Goal: Task Accomplishment & Management: Manage account settings

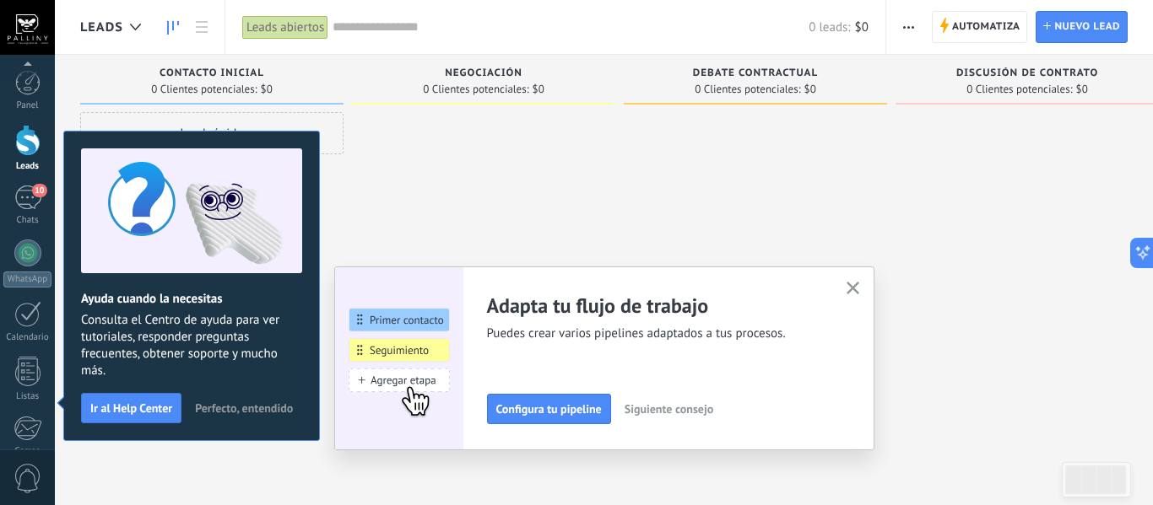
click at [863, 284] on div "Adapta tu flujo de trabajo Puedes crear varios pipelines adaptados a tus proces…" at bounding box center [604, 359] width 540 height 184
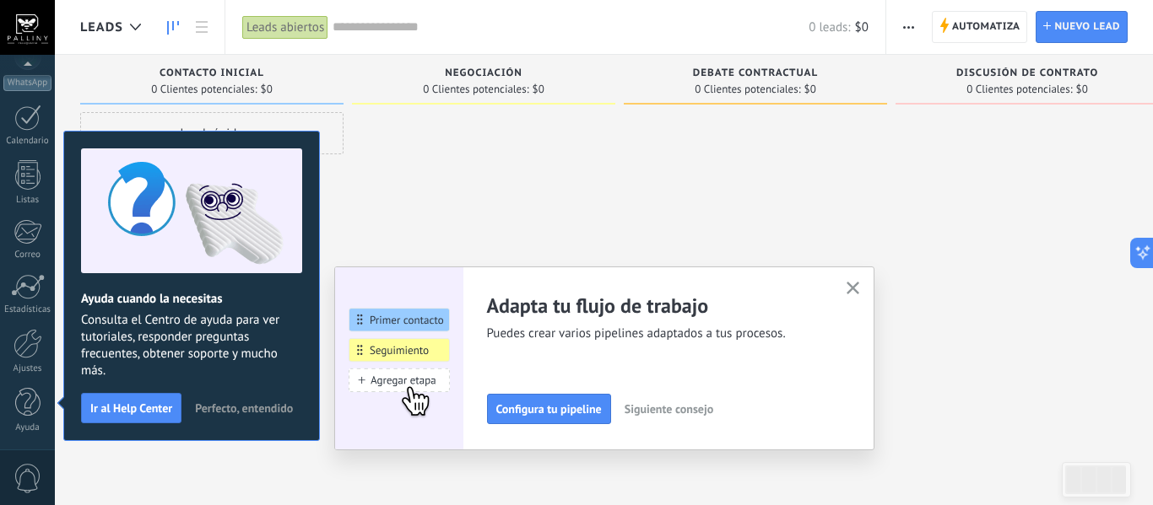
click at [836, 284] on div "Adapta tu flujo de trabajo Puedes crear varios pipelines adaptados a tus proces…" at bounding box center [604, 359] width 540 height 184
click at [846, 284] on icon "button" at bounding box center [852, 288] width 13 height 13
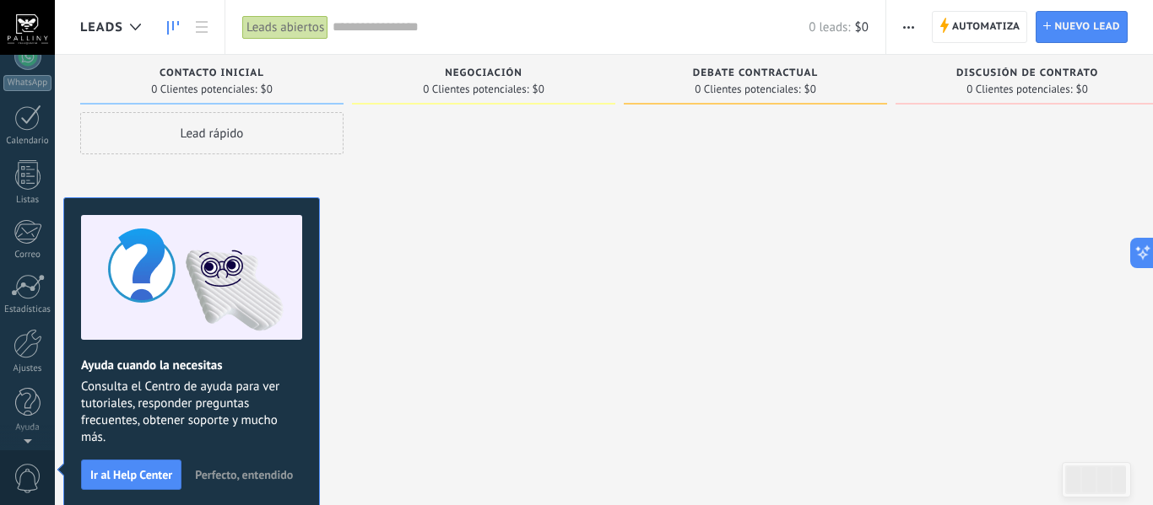
scroll to position [0, 0]
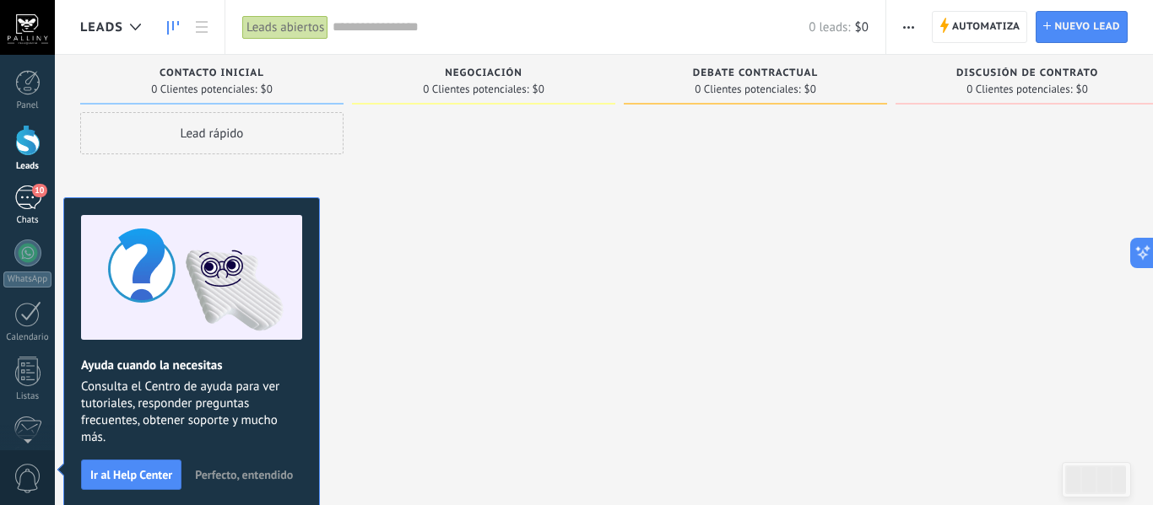
click at [25, 190] on div "10" at bounding box center [27, 198] width 27 height 24
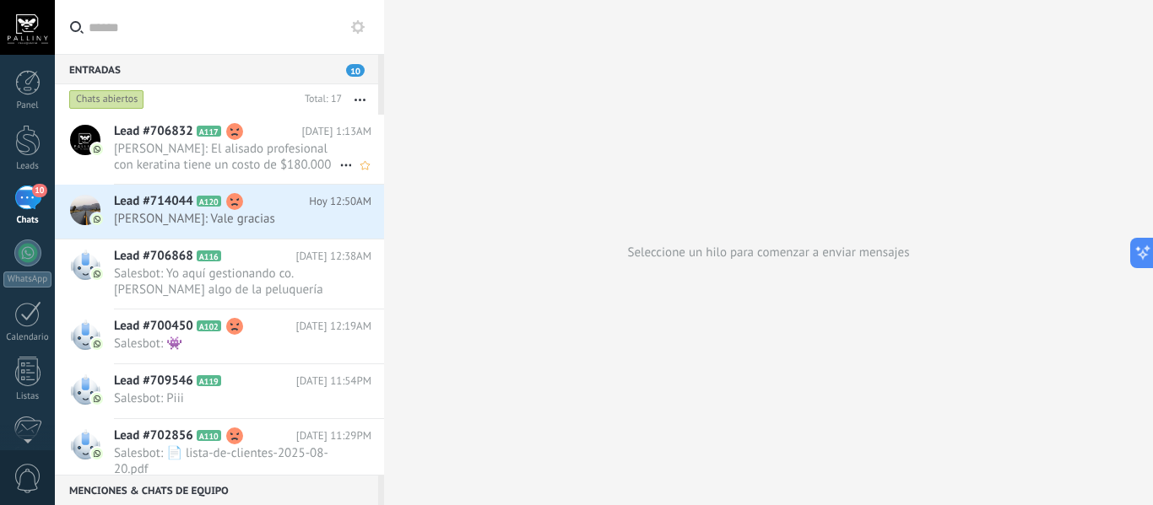
click at [253, 137] on h2 "Lead #706832 A117" at bounding box center [208, 131] width 188 height 17
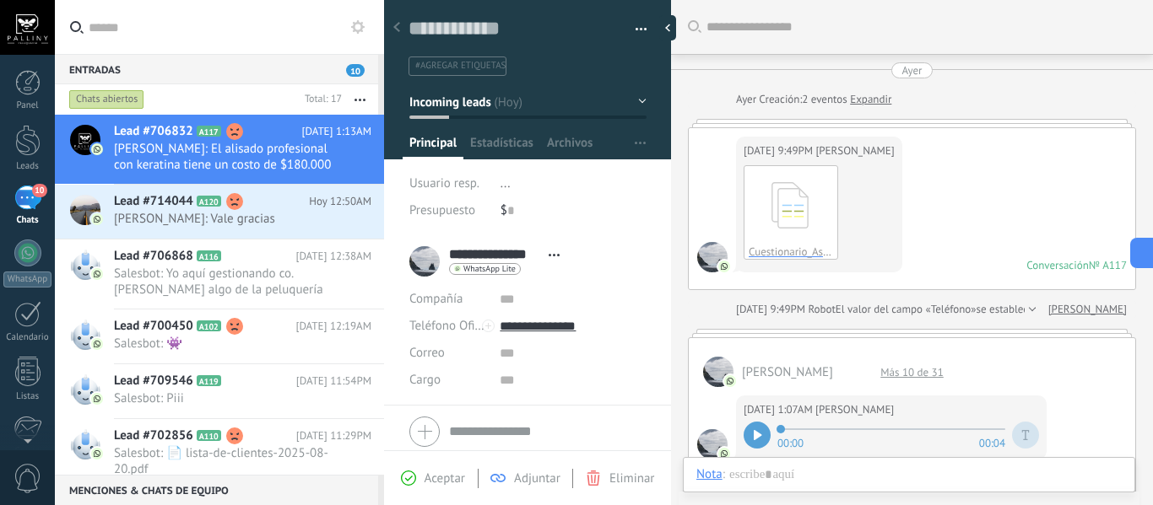
click at [462, 69] on span "#agregar etiquetas" at bounding box center [460, 66] width 90 height 12
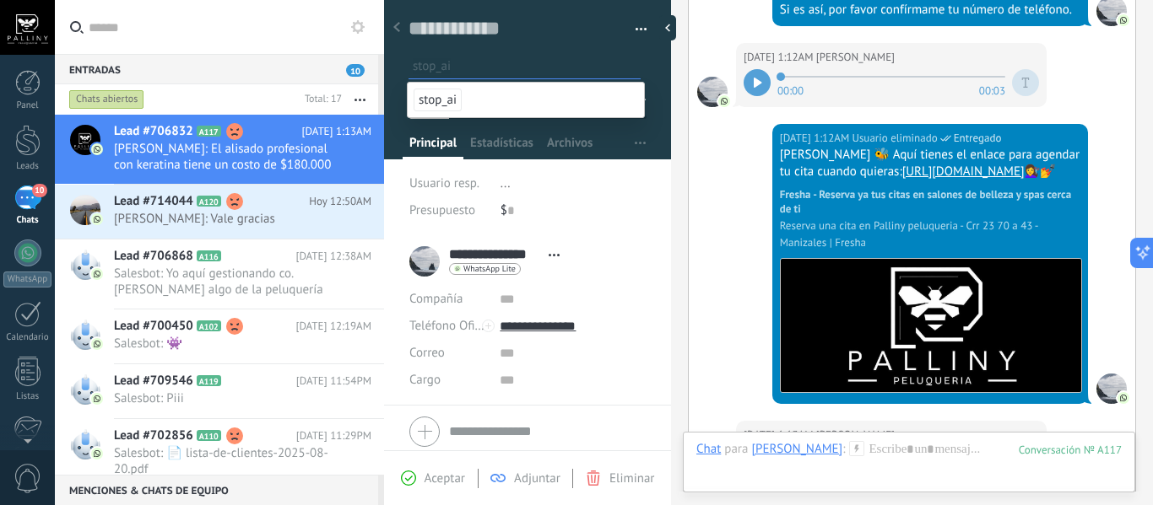
scroll to position [1790, 0]
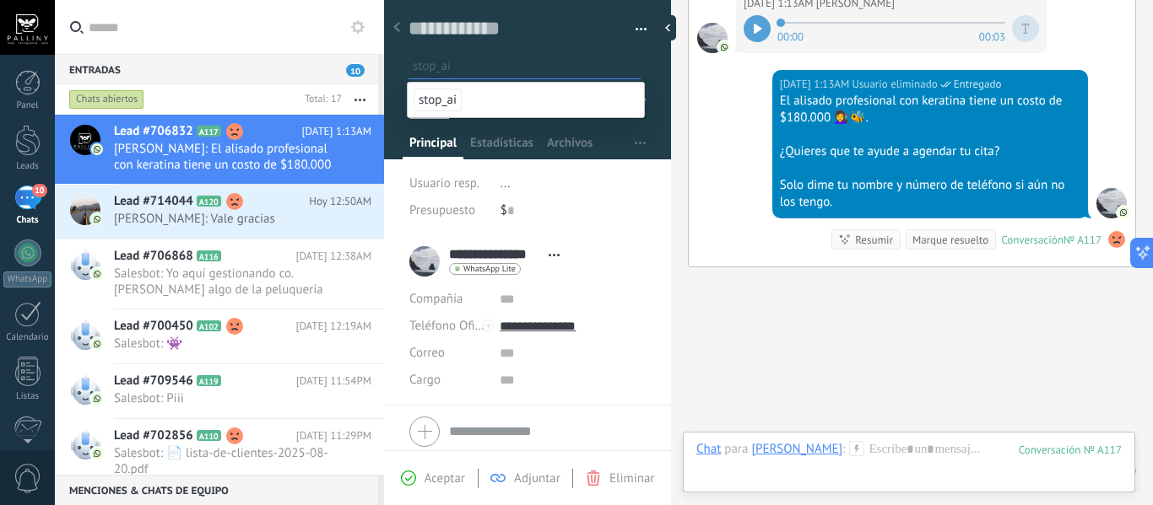
click at [440, 105] on span "stop_ai" at bounding box center [437, 100] width 48 height 23
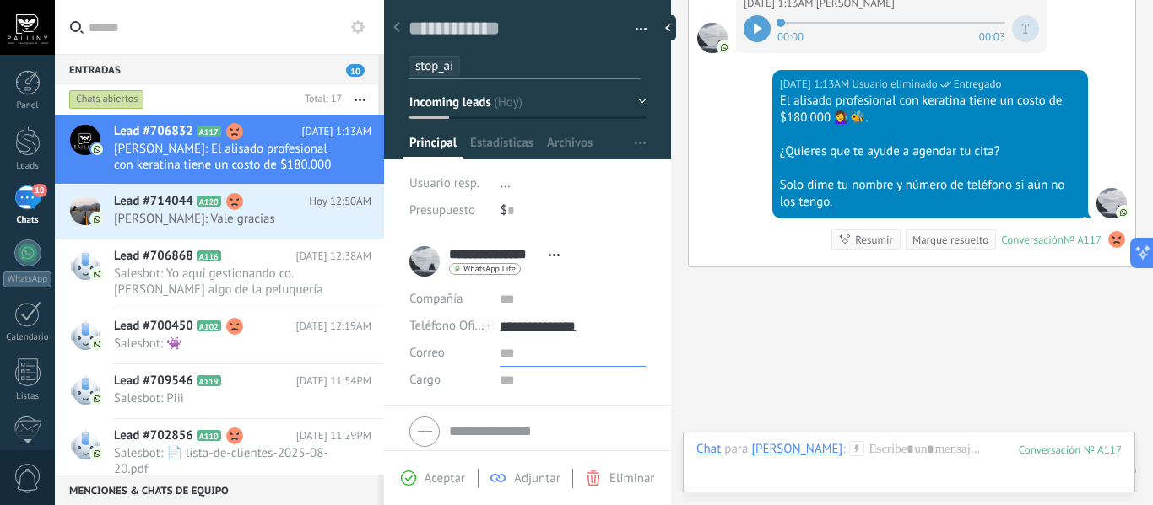
click at [616, 366] on input "text" at bounding box center [573, 353] width 146 height 27
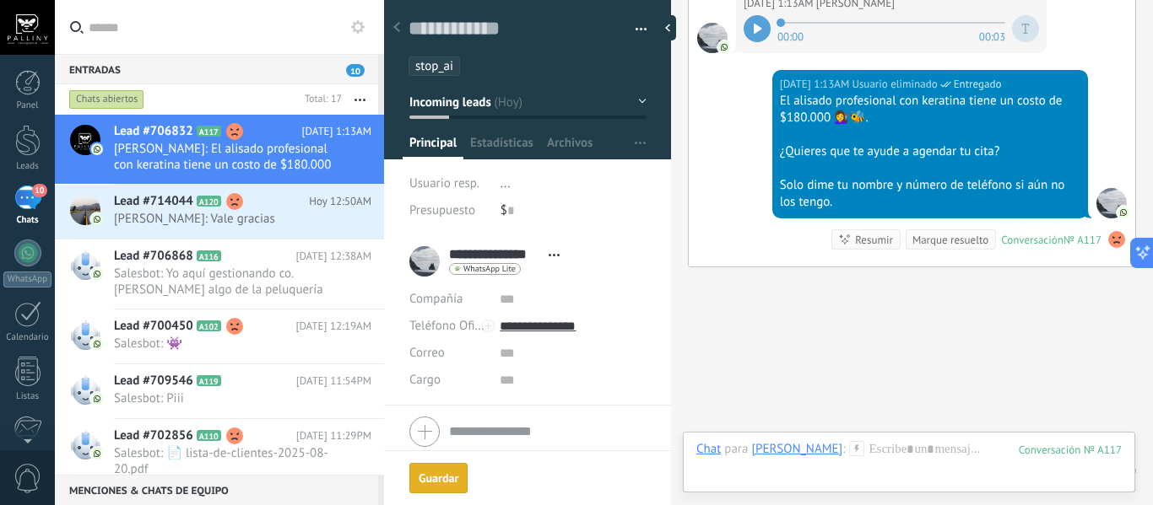
click at [452, 460] on div "Guardar [GEOGRAPHIC_DATA] Cancelar" at bounding box center [527, 478] width 287 height 55
click at [452, 462] on div "Guardar [GEOGRAPHIC_DATA] Cancelar" at bounding box center [527, 478] width 287 height 55
click at [525, 70] on ul "stop_ai" at bounding box center [524, 66] width 235 height 23
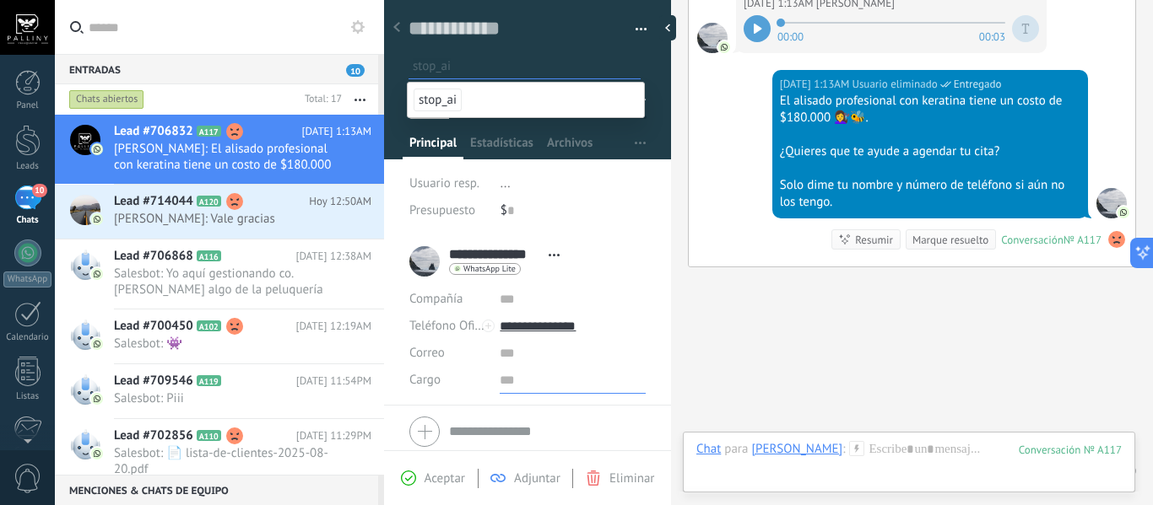
click at [594, 384] on input "text" at bounding box center [573, 380] width 146 height 27
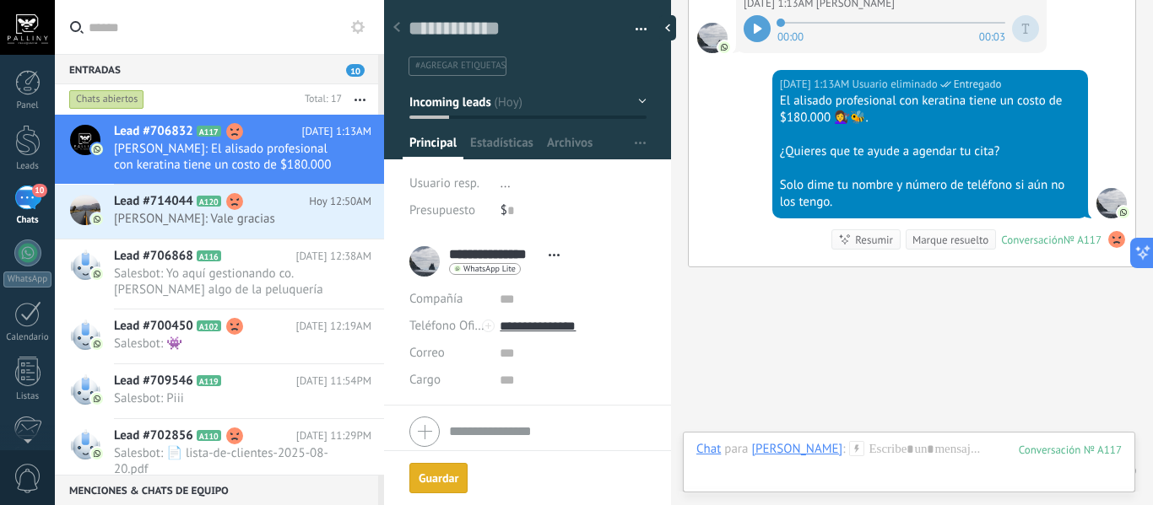
click at [740, 267] on div "[DATE] 1:13AM Usuario eliminado Entregado El alisado profesional con keratina t…" at bounding box center [912, 168] width 446 height 197
click at [444, 474] on span "Aceptar" at bounding box center [444, 479] width 41 height 16
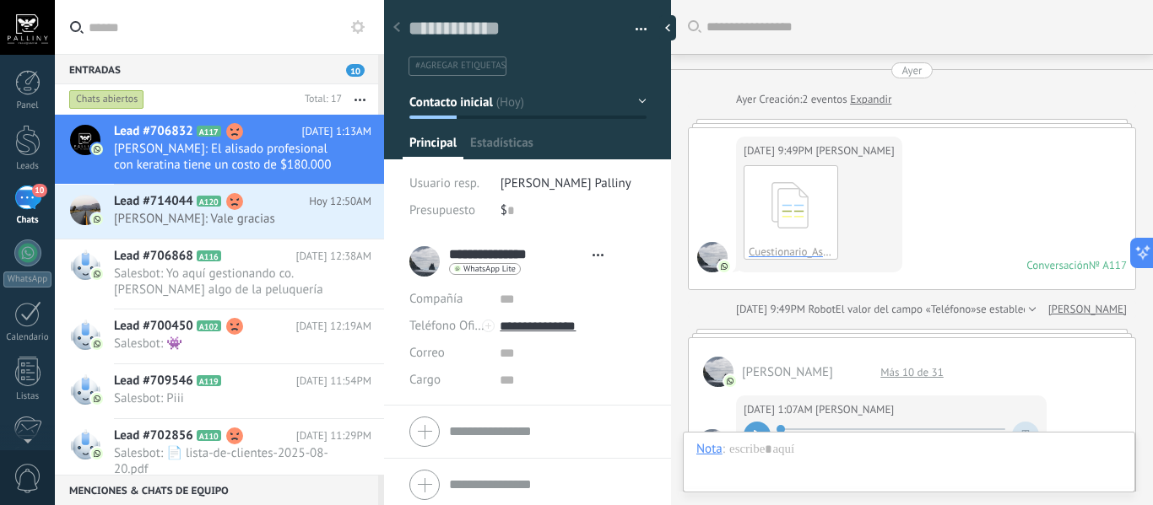
type textarea "**********"
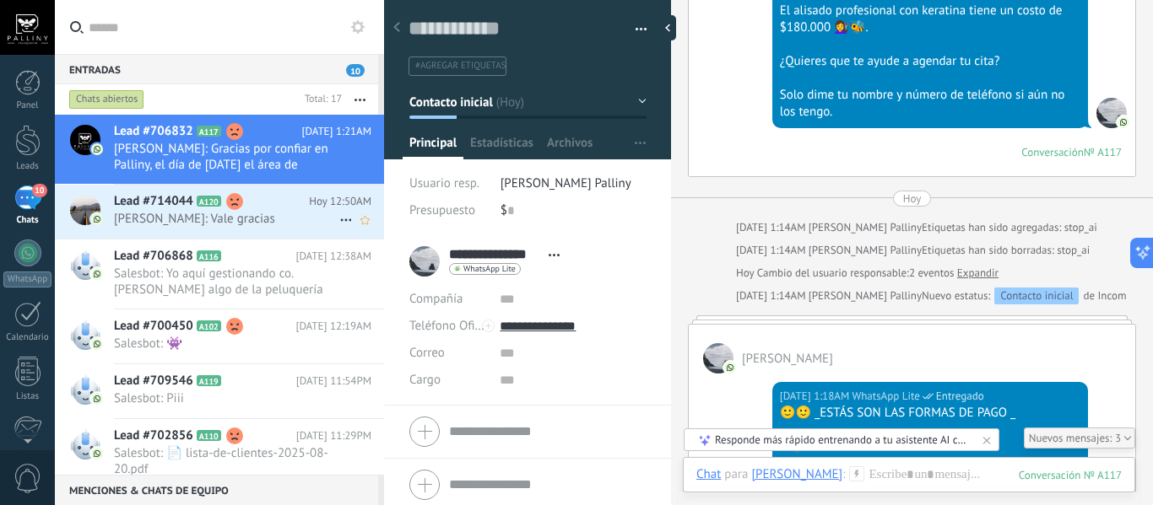
scroll to position [2421, 0]
